Goal: Task Accomplishment & Management: Manage account settings

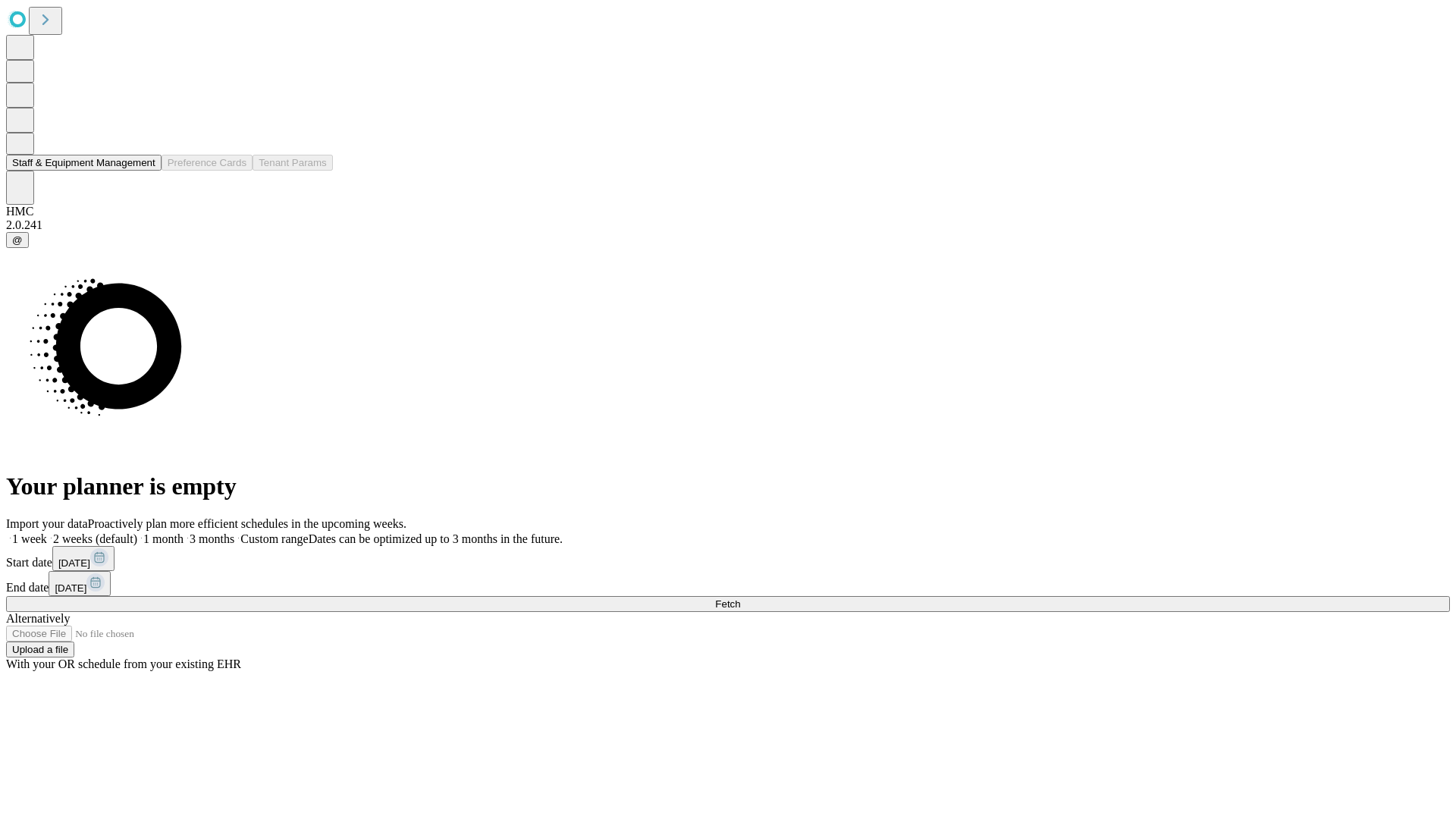
click at [141, 171] on button "Staff & Equipment Management" at bounding box center [84, 163] width 156 height 16
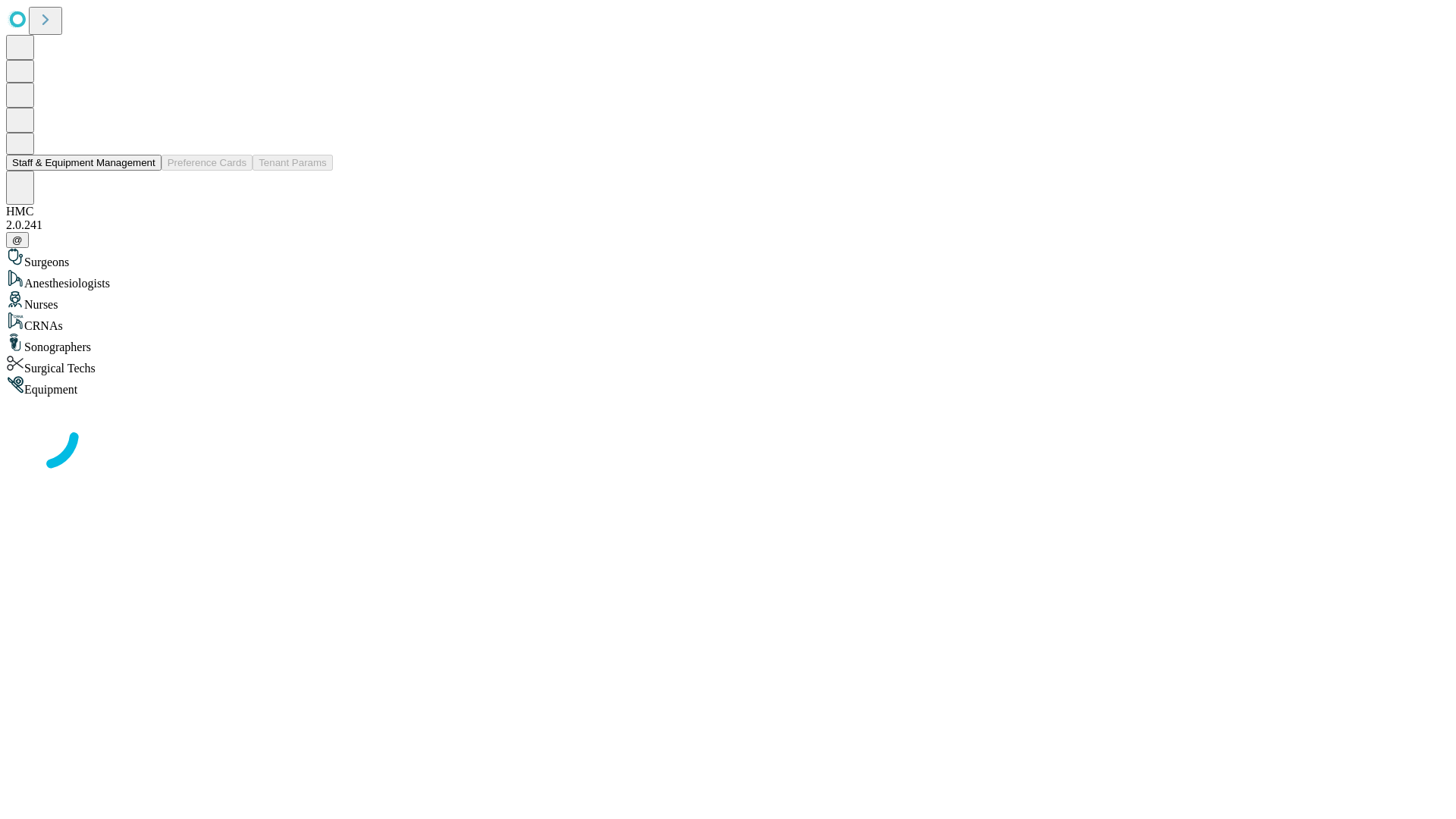
click at [145, 171] on button "Staff & Equipment Management" at bounding box center [84, 163] width 156 height 16
